Goal: Task Accomplishment & Management: Complete application form

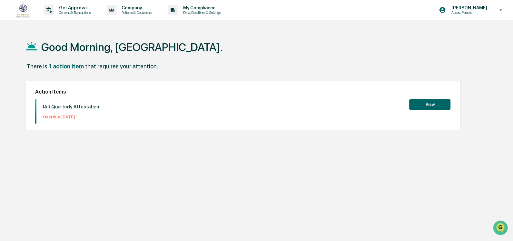
click at [426, 106] on button "View" at bounding box center [430, 104] width 41 height 11
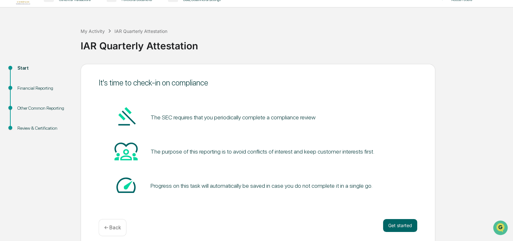
scroll to position [19, 0]
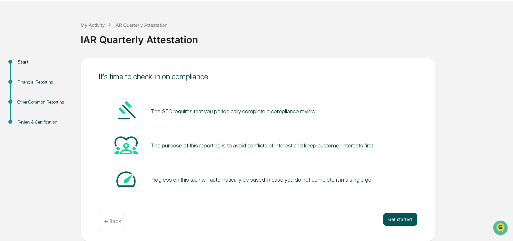
click at [400, 222] on button "Get started" at bounding box center [400, 219] width 34 height 13
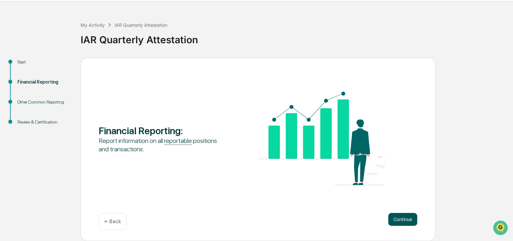
click at [398, 216] on button "Continue" at bounding box center [403, 219] width 29 height 13
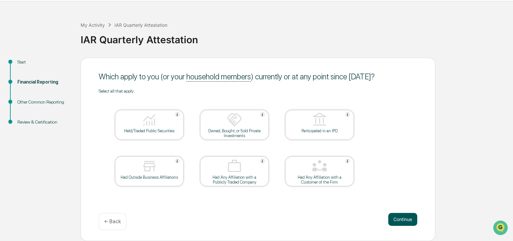
click at [414, 223] on button "Continue" at bounding box center [403, 219] width 29 height 13
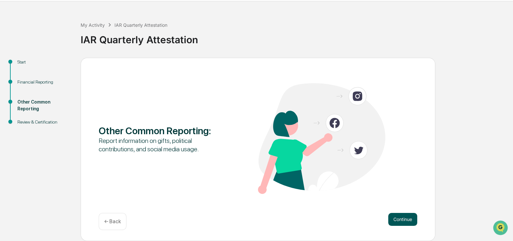
click at [403, 219] on button "Continue" at bounding box center [403, 219] width 29 height 13
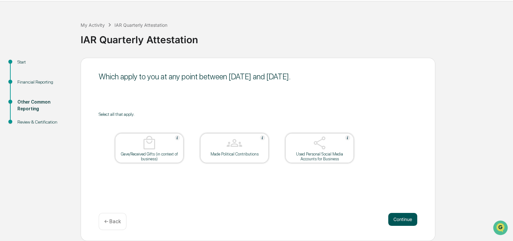
click at [407, 219] on button "Continue" at bounding box center [403, 219] width 29 height 13
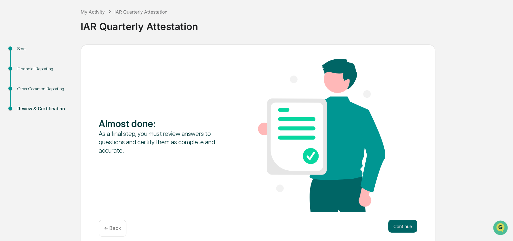
scroll to position [40, 0]
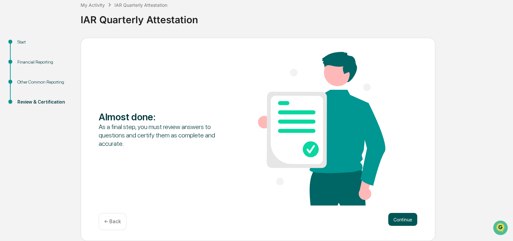
click at [395, 218] on button "Continue" at bounding box center [403, 219] width 29 height 13
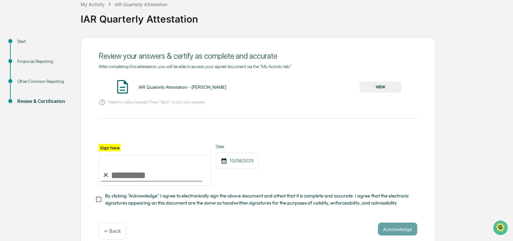
click at [147, 178] on input "Sign here" at bounding box center [155, 170] width 113 height 31
type input "**********"
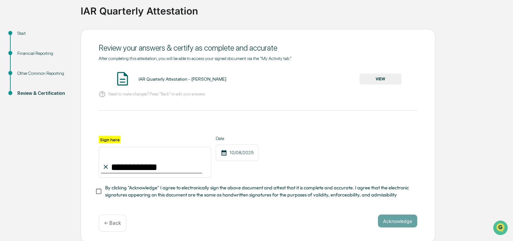
scroll to position [52, 0]
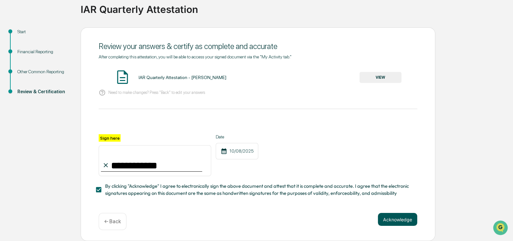
click at [404, 221] on button "Acknowledge" at bounding box center [397, 219] width 39 height 13
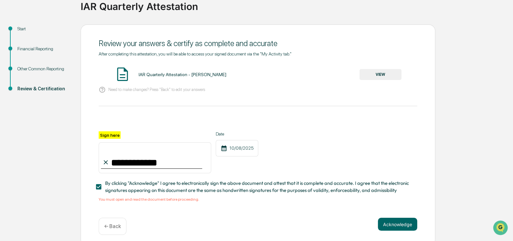
click at [378, 74] on button "VIEW" at bounding box center [381, 74] width 42 height 11
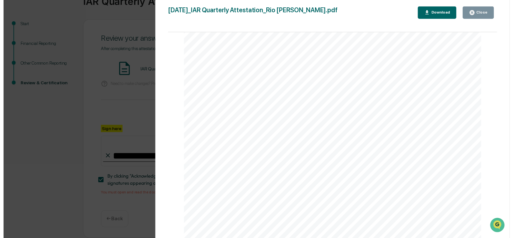
scroll to position [60, 0]
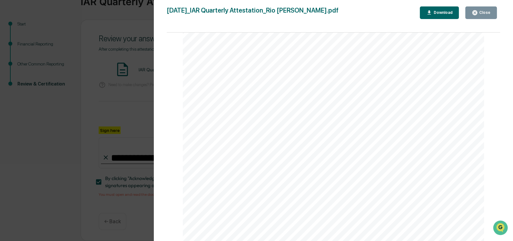
click at [139, 28] on div "Version History [DATE] 01:29 PM [PERSON_NAME] [DATE]_IAR Quarterly Attestation_…" at bounding box center [256, 120] width 513 height 241
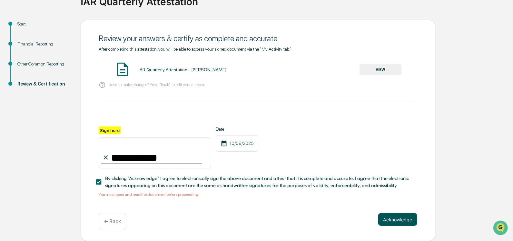
click at [399, 216] on button "Acknowledge" at bounding box center [397, 219] width 39 height 13
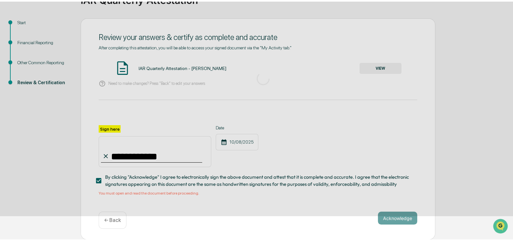
scroll to position [19, 0]
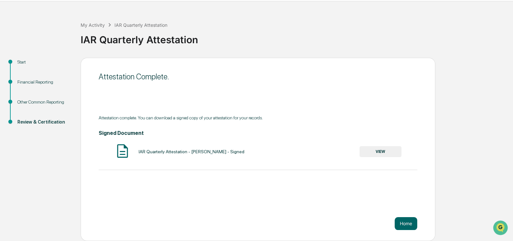
click at [387, 151] on button "VIEW" at bounding box center [381, 151] width 42 height 11
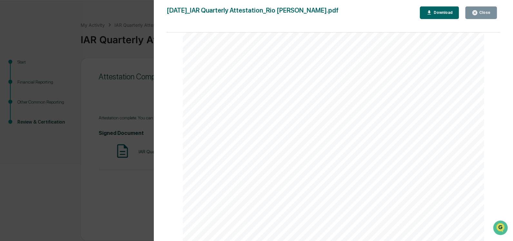
scroll to position [764, 0]
click at [485, 13] on div "Close" at bounding box center [484, 12] width 13 height 5
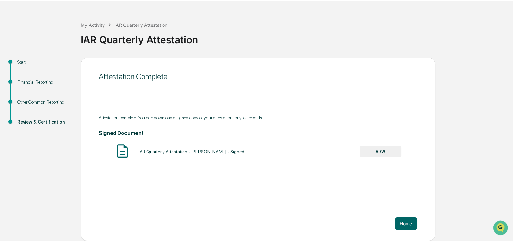
click at [222, 100] on div "Attestation Complete. Attestation complete. You can download a signed copy of y…" at bounding box center [258, 149] width 355 height 183
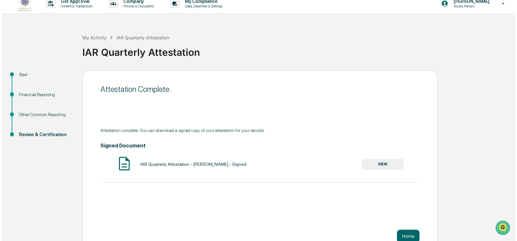
scroll to position [0, 0]
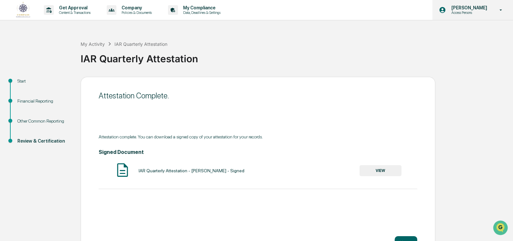
click at [479, 8] on p "[PERSON_NAME]" at bounding box center [468, 7] width 44 height 5
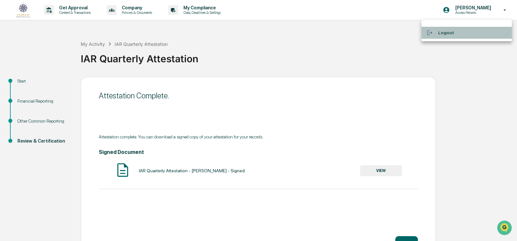
click at [458, 34] on li "Logout" at bounding box center [466, 33] width 90 height 12
